Goal: Task Accomplishment & Management: Manage account settings

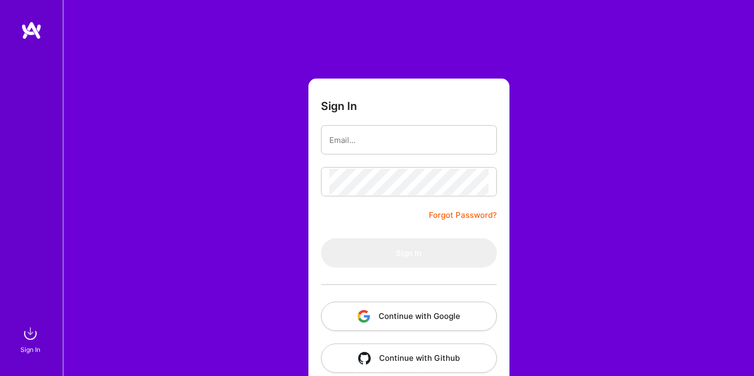
click at [371, 310] on button "Continue with Google" at bounding box center [409, 316] width 176 height 29
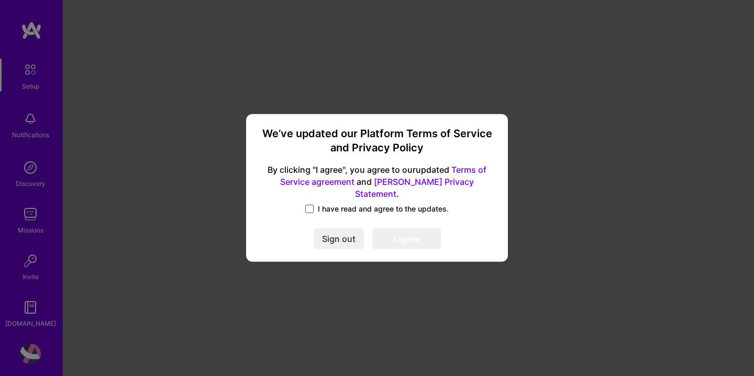
click at [306, 205] on span at bounding box center [309, 209] width 8 height 8
click at [0, 0] on input "I have read and agree to the updates." at bounding box center [0, 0] width 0 height 0
click at [389, 232] on button "I agree" at bounding box center [406, 239] width 69 height 21
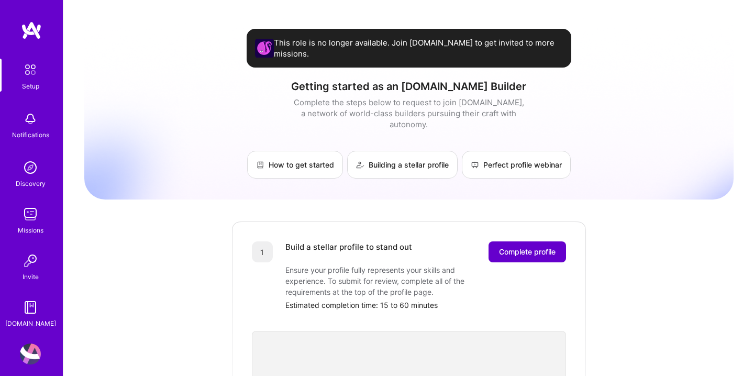
click at [518, 247] on span "Complete profile" at bounding box center [527, 252] width 57 height 10
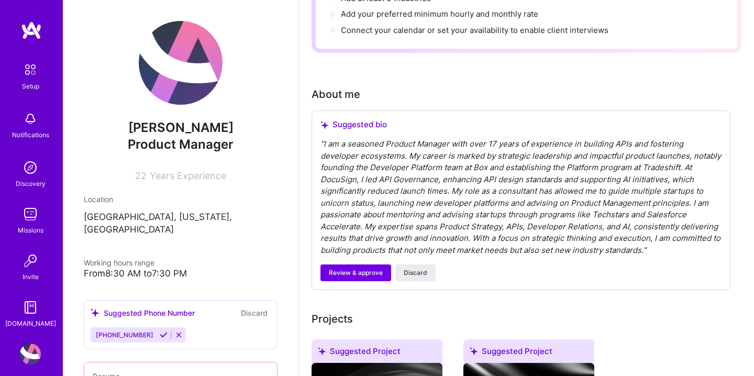
scroll to position [371, 0]
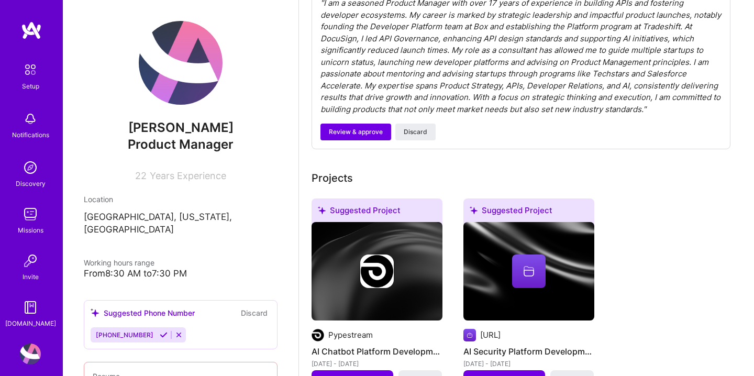
click at [30, 132] on div "Notifications" at bounding box center [30, 134] width 37 height 11
click at [29, 217] on img at bounding box center [30, 214] width 21 height 21
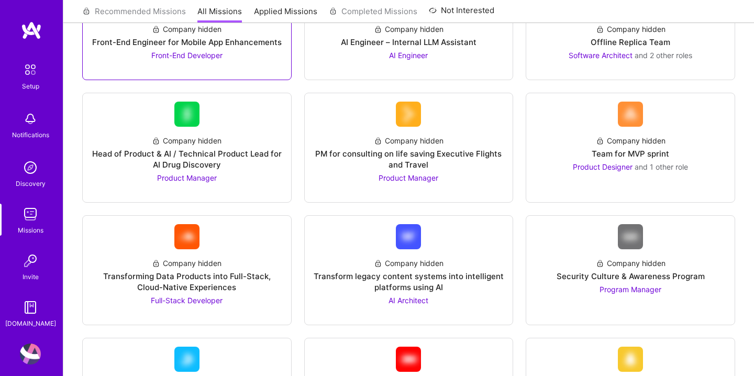
scroll to position [194, 0]
